Goal: Transaction & Acquisition: Purchase product/service

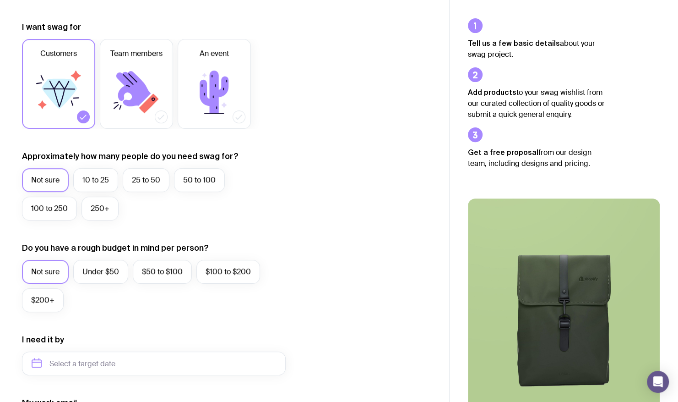
scroll to position [119, 0]
click at [108, 210] on label "250+" at bounding box center [100, 208] width 37 height 24
click at [0, 0] on input "250+" at bounding box center [0, 0] width 0 height 0
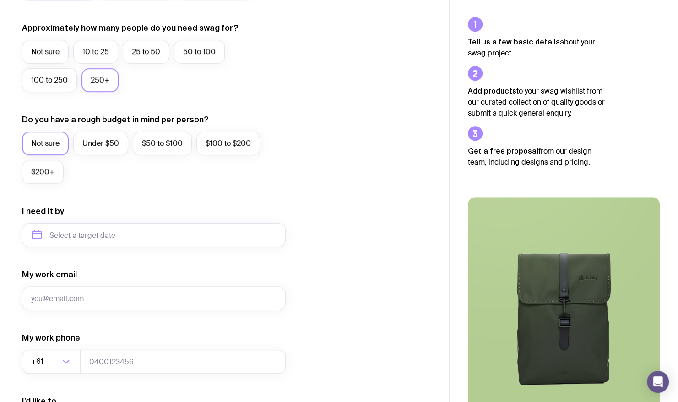
scroll to position [376, 0]
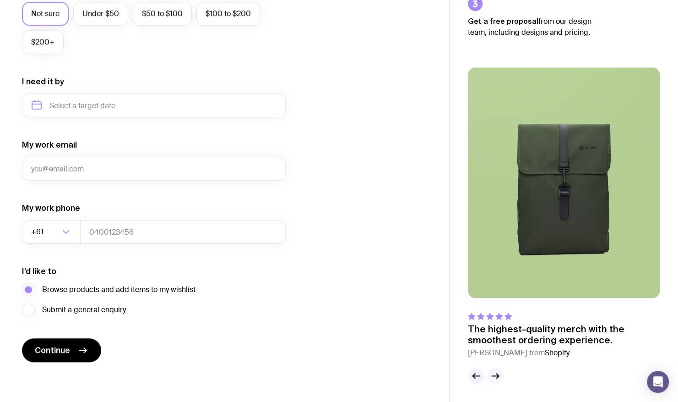
click at [493, 380] on icon "button" at bounding box center [495, 375] width 11 height 11
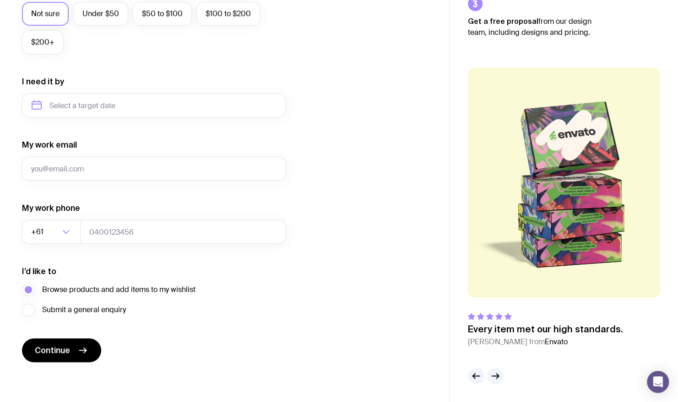
drag, startPoint x: 493, startPoint y: 380, endPoint x: 447, endPoint y: 355, distance: 52.0
click at [447, 355] on div "I want swag for Customers Team members An event Approximately how many people d…" at bounding box center [224, 63] width 449 height 598
click at [503, 373] on button "button" at bounding box center [495, 375] width 16 height 16
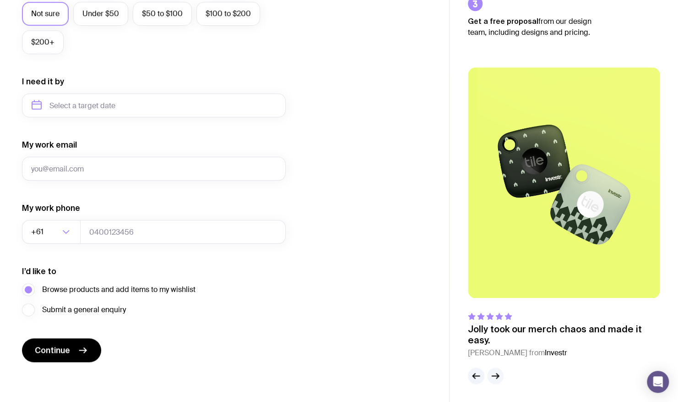
click at [503, 373] on button "button" at bounding box center [495, 375] width 16 height 16
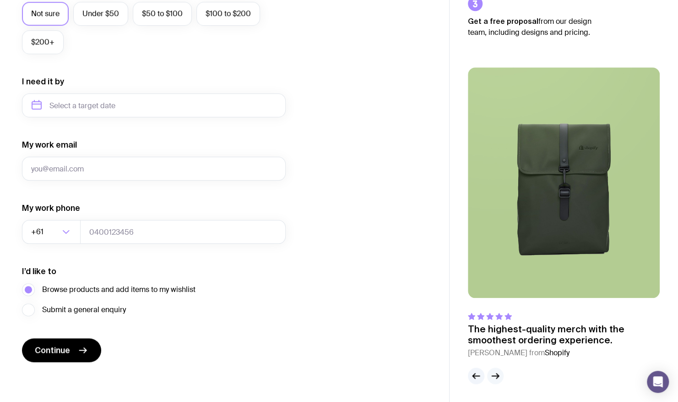
click at [503, 373] on button "button" at bounding box center [495, 375] width 16 height 16
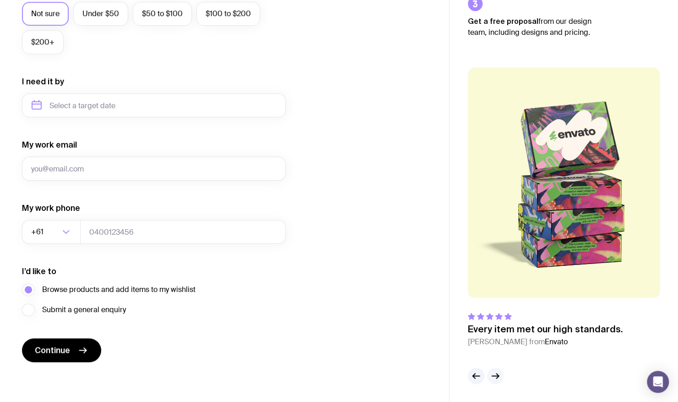
click at [503, 373] on button "button" at bounding box center [495, 375] width 16 height 16
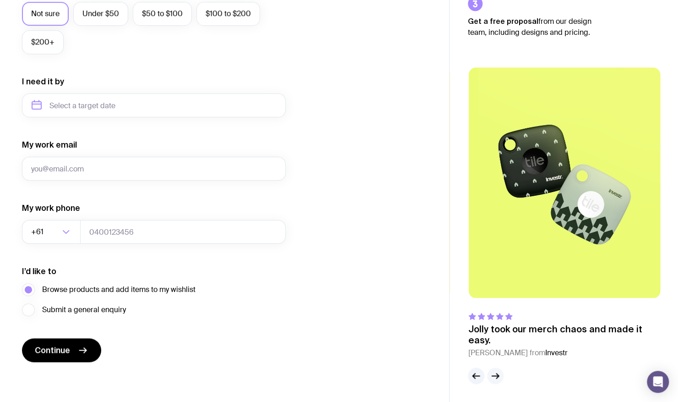
click at [503, 373] on button "button" at bounding box center [495, 375] width 16 height 16
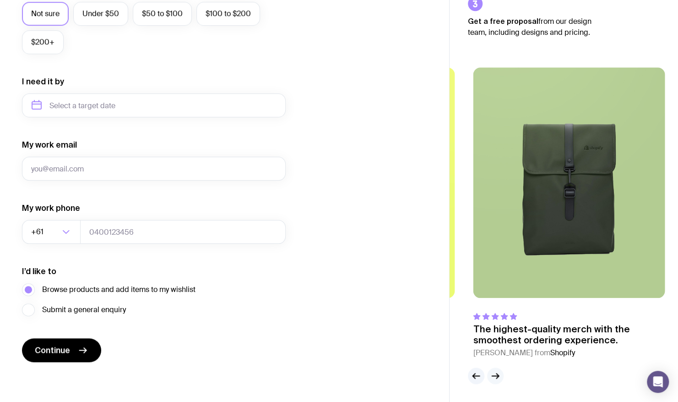
click at [503, 373] on button "button" at bounding box center [495, 375] width 16 height 16
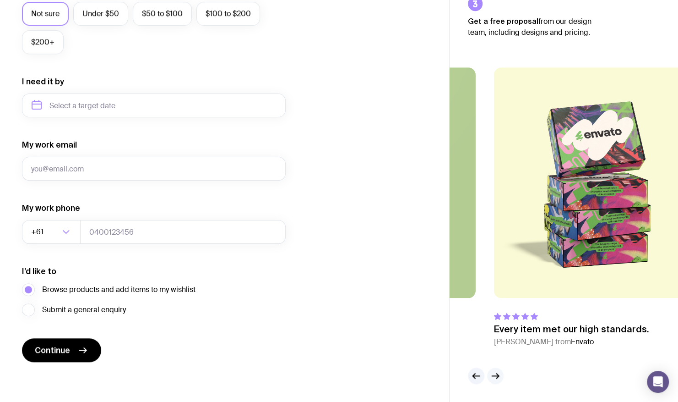
click at [503, 373] on button "button" at bounding box center [495, 375] width 16 height 16
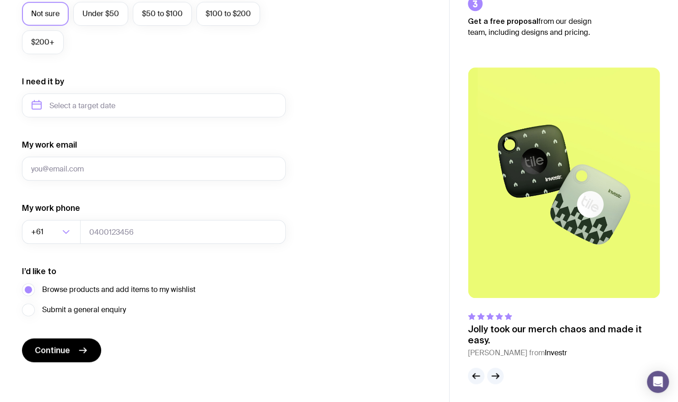
scroll to position [0, 0]
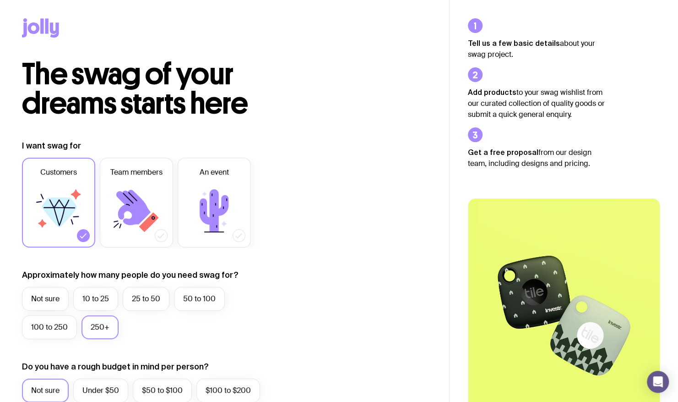
click at [34, 28] on icon at bounding box center [40, 27] width 37 height 19
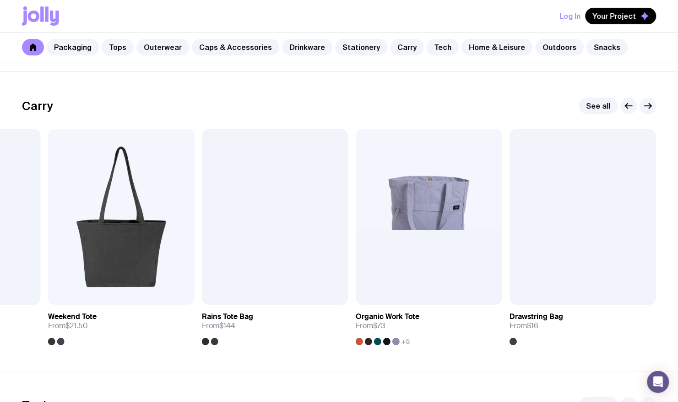
scroll to position [1909, 0]
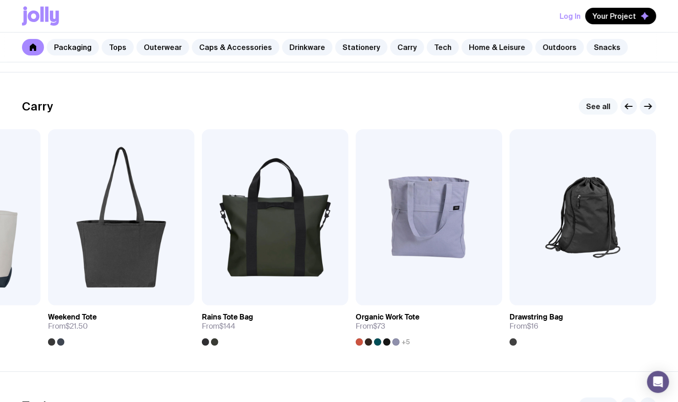
click at [600, 100] on link "See all" at bounding box center [598, 106] width 39 height 16
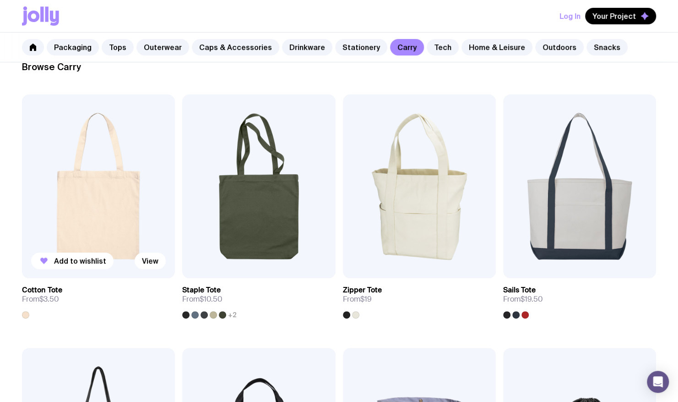
scroll to position [159, 0]
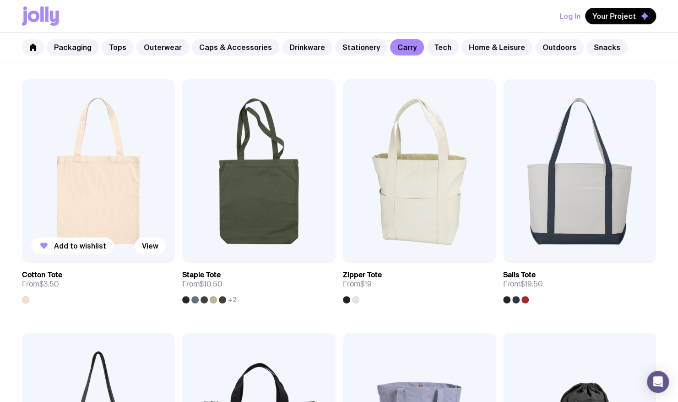
click at [108, 209] on img at bounding box center [98, 171] width 153 height 184
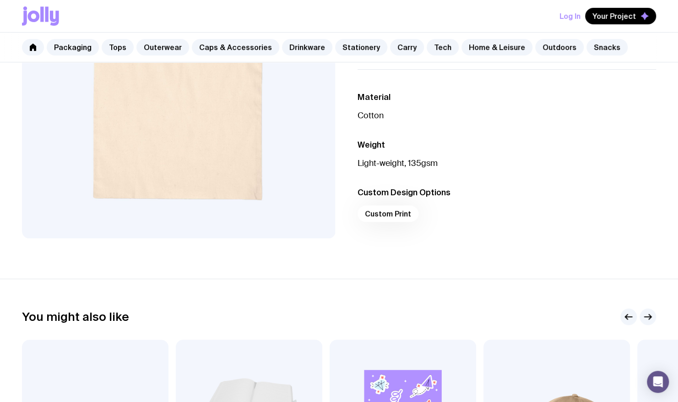
scroll to position [215, 0]
click at [395, 213] on div "Custom Print" at bounding box center [507, 216] width 299 height 22
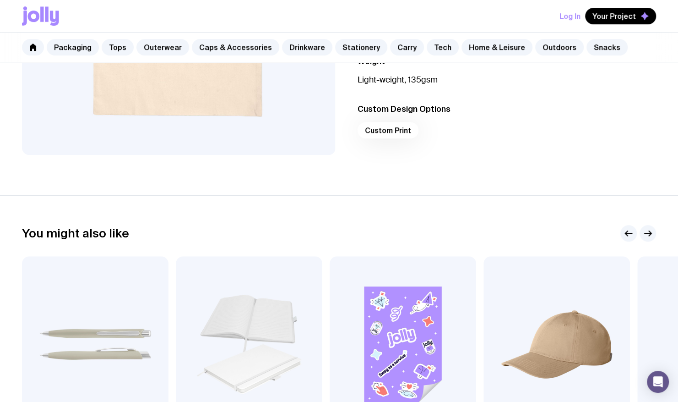
scroll to position [260, 0]
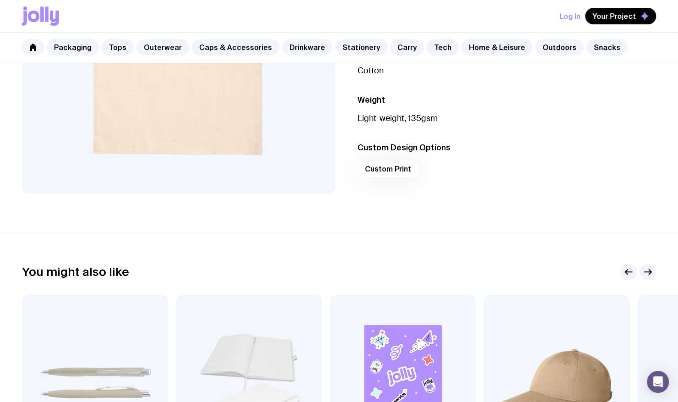
click at [393, 166] on div "Custom Print" at bounding box center [507, 171] width 299 height 22
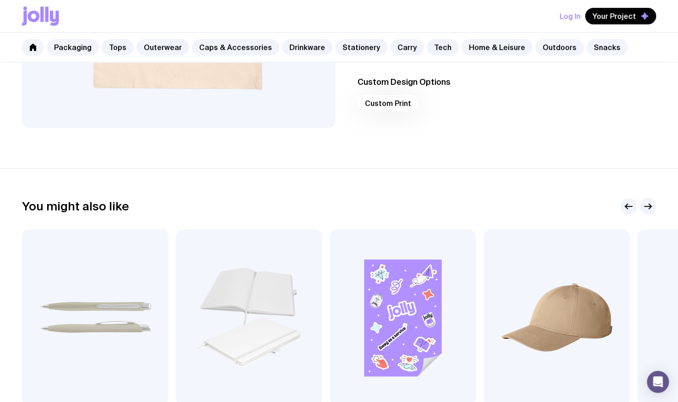
scroll to position [512, 0]
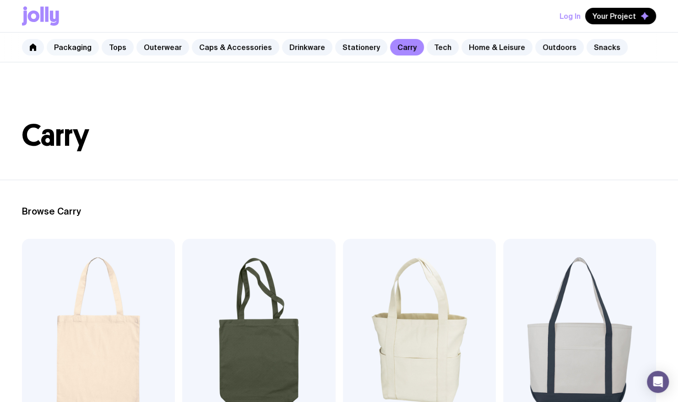
click at [73, 49] on link "Packaging" at bounding box center [73, 47] width 52 height 16
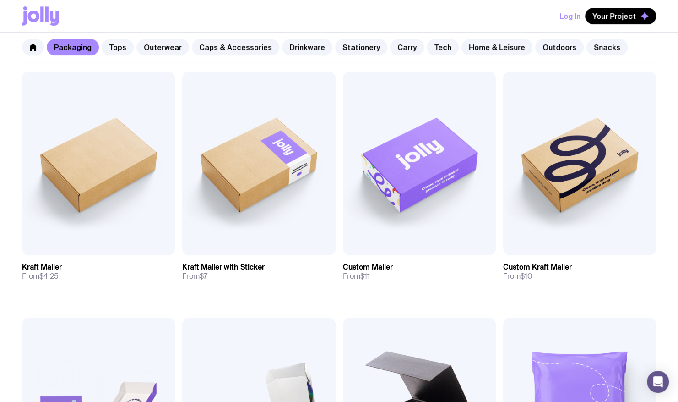
scroll to position [179, 0]
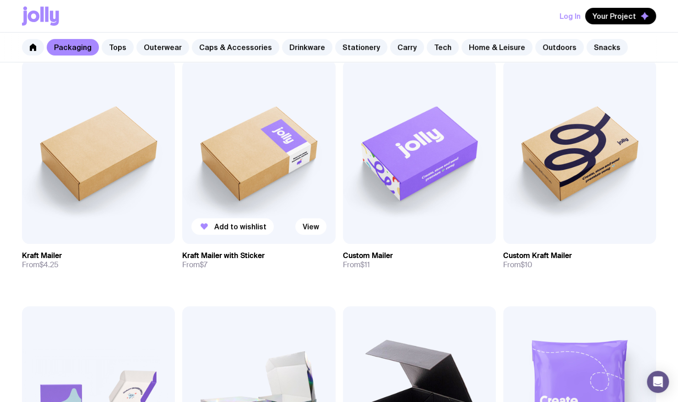
click at [266, 196] on img at bounding box center [258, 152] width 153 height 184
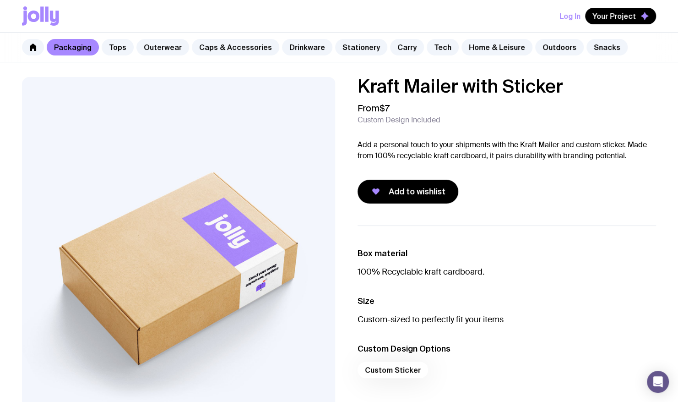
scroll to position [179, 0]
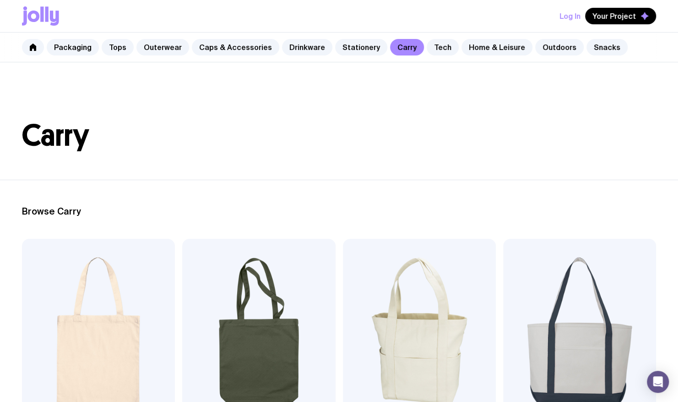
scroll to position [1909, 0]
